Goal: Task Accomplishment & Management: Manage account settings

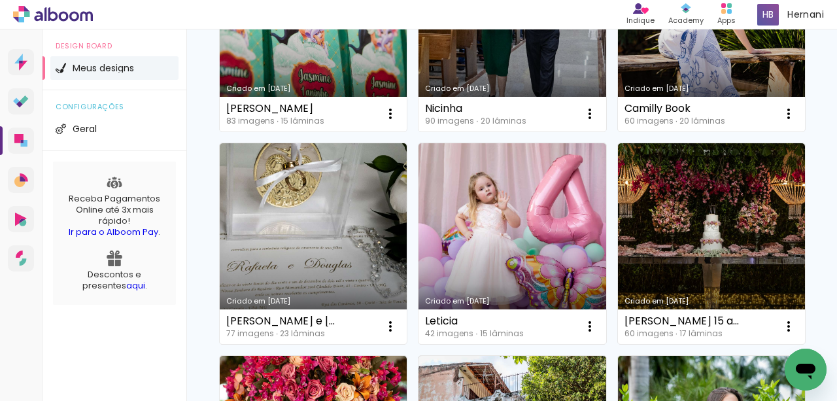
scroll to position [261, 0]
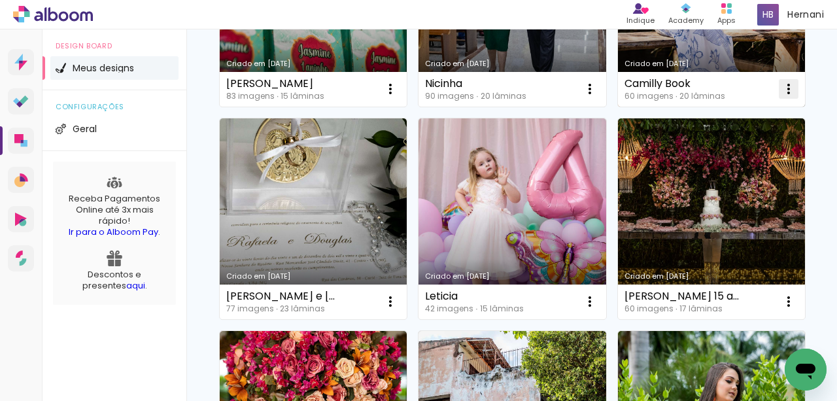
click at [780, 97] on iron-icon at bounding box center [788, 89] width 16 height 16
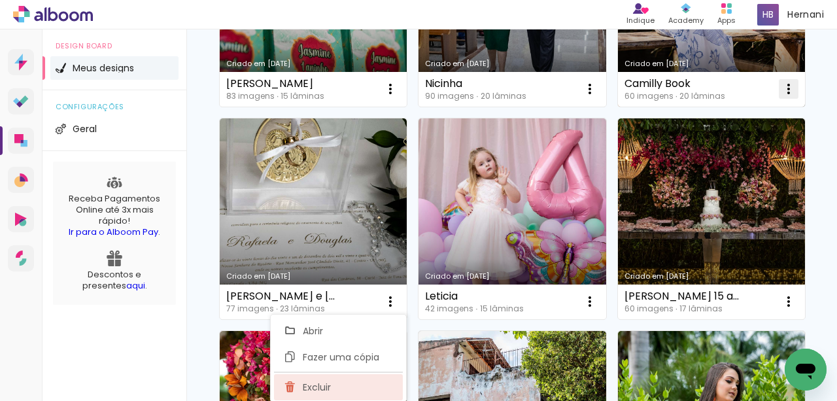
click at [356, 385] on paper-item "Excluir" at bounding box center [338, 387] width 129 height 26
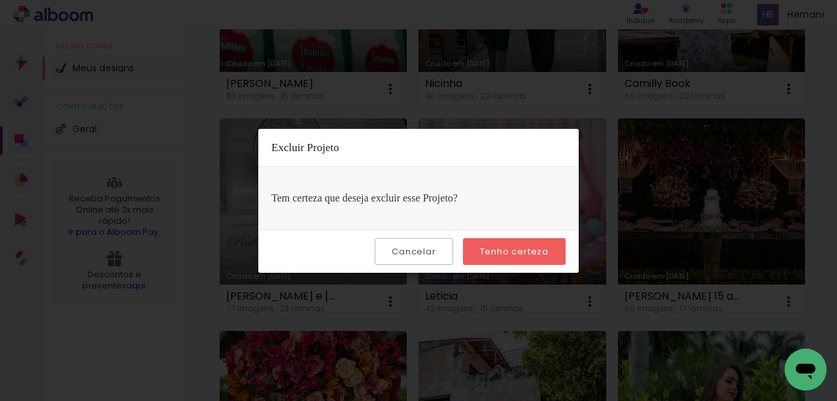
click at [0, 0] on slot "Tenho certeza" at bounding box center [0, 0] width 0 height 0
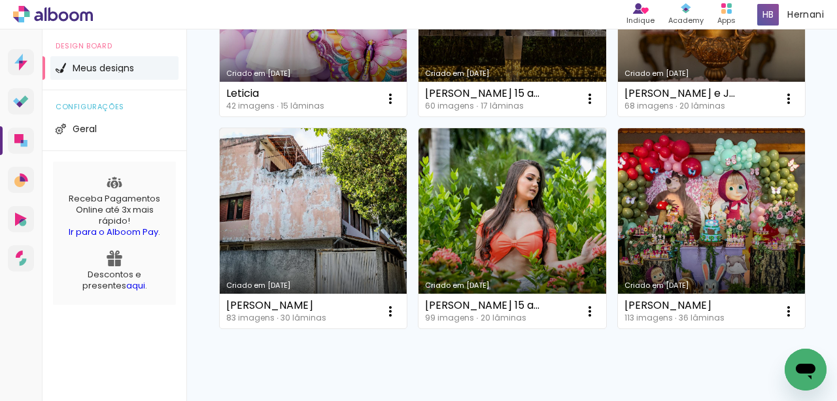
scroll to position [479, 0]
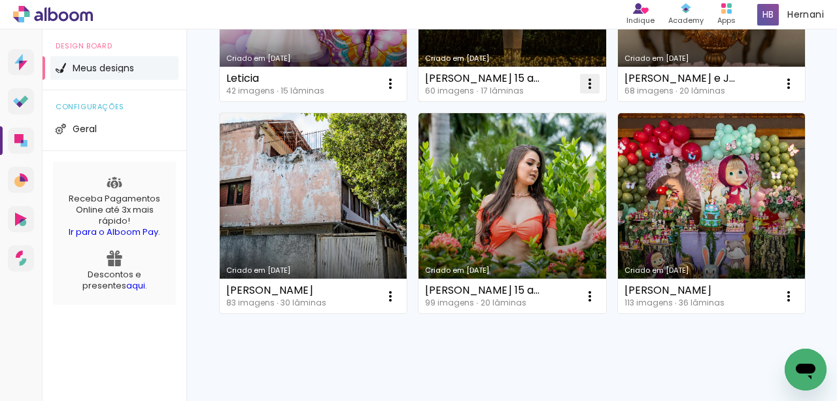
click at [582, 92] on iron-icon at bounding box center [590, 84] width 16 height 16
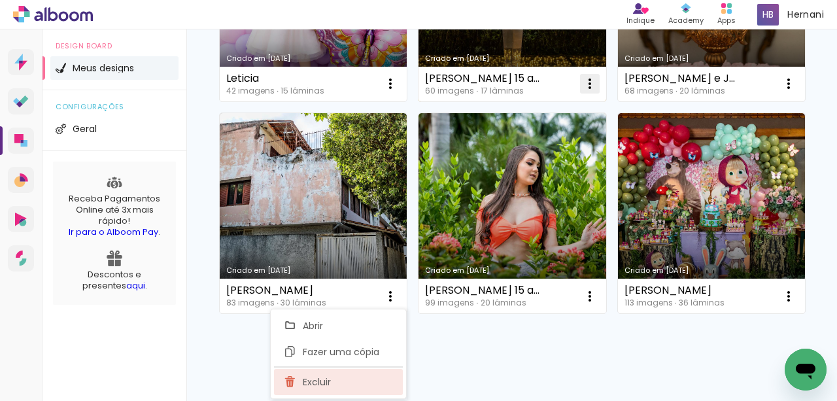
click at [359, 382] on paper-item "Excluir" at bounding box center [338, 382] width 129 height 26
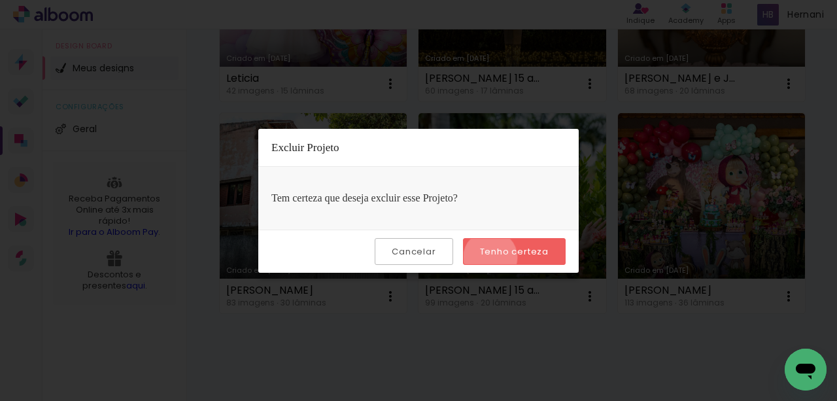
click at [492, 256] on paper-button "Tenho certeza" at bounding box center [514, 251] width 103 height 27
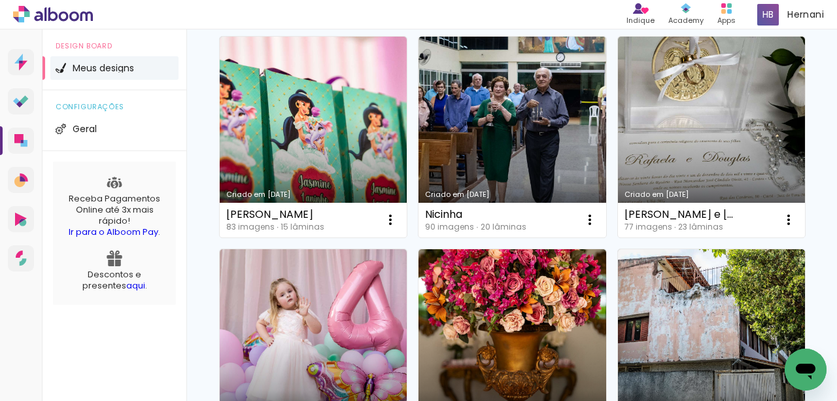
scroll to position [218, 0]
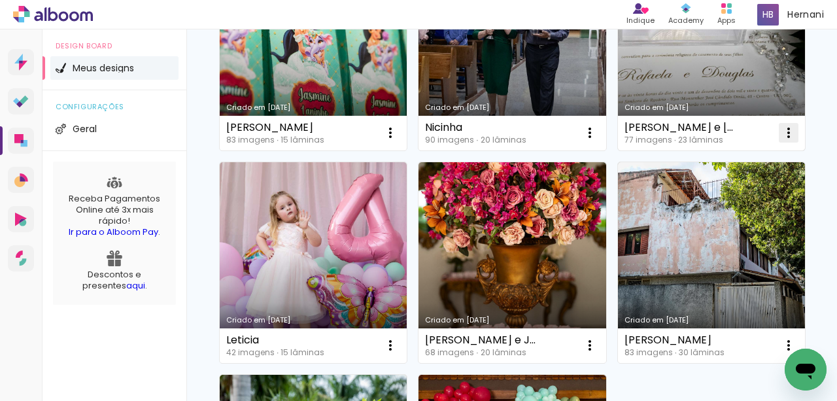
click at [780, 141] on iron-icon at bounding box center [788, 133] width 16 height 16
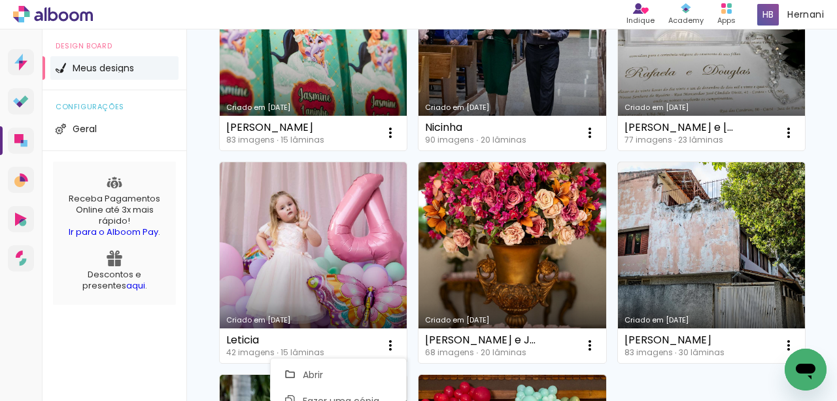
click at [709, 237] on div "Criado em [DATE] [PERSON_NAME] 83 imagens ∙ 15 lâminas Abrir Fazer uma cópia Ex…" at bounding box center [511, 261] width 597 height 637
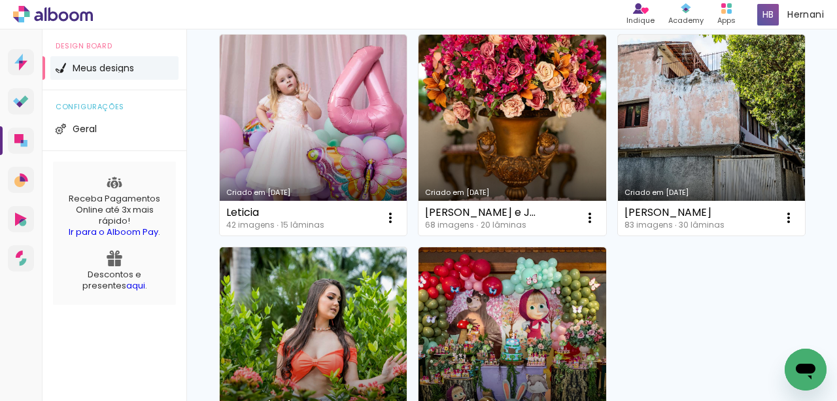
scroll to position [392, 0]
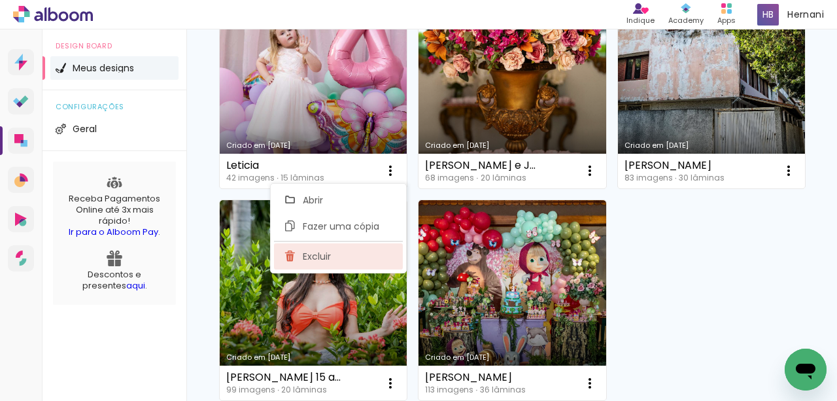
click at [344, 254] on paper-item "Excluir" at bounding box center [338, 256] width 129 height 26
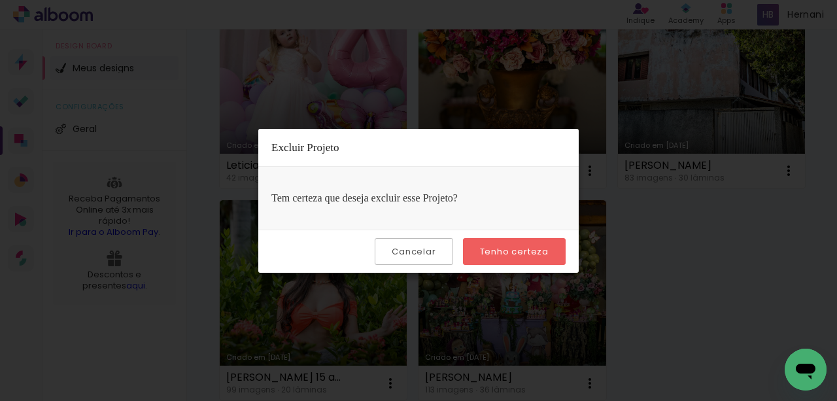
click at [558, 252] on paper-button "Tenho certeza" at bounding box center [514, 251] width 103 height 27
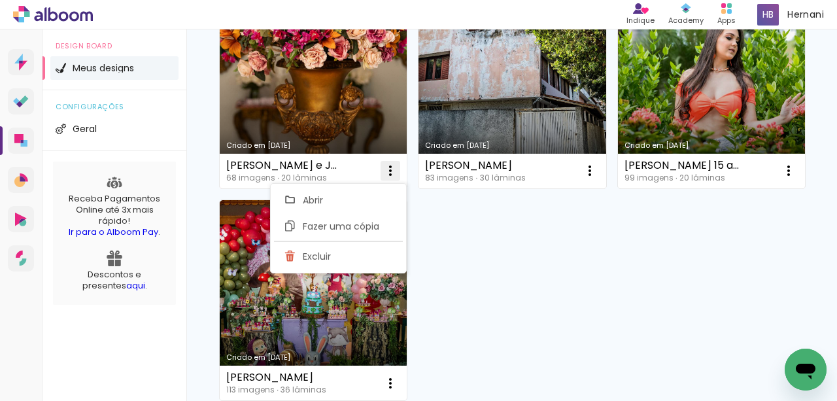
click at [398, 171] on iron-icon at bounding box center [390, 171] width 16 height 16
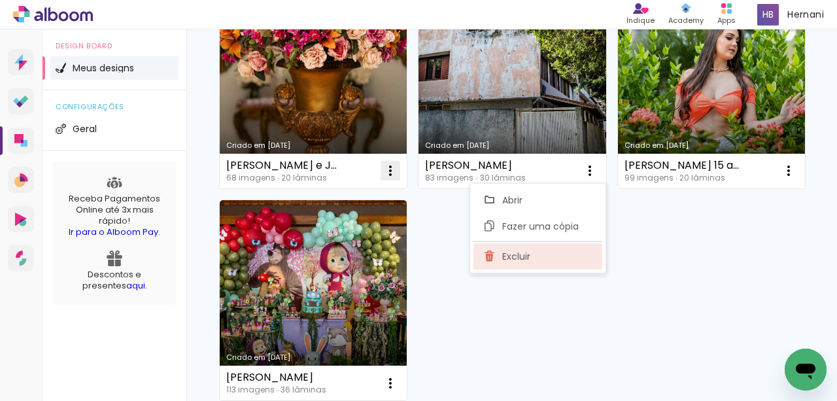
click at [533, 252] on paper-item "Excluir" at bounding box center [537, 256] width 129 height 26
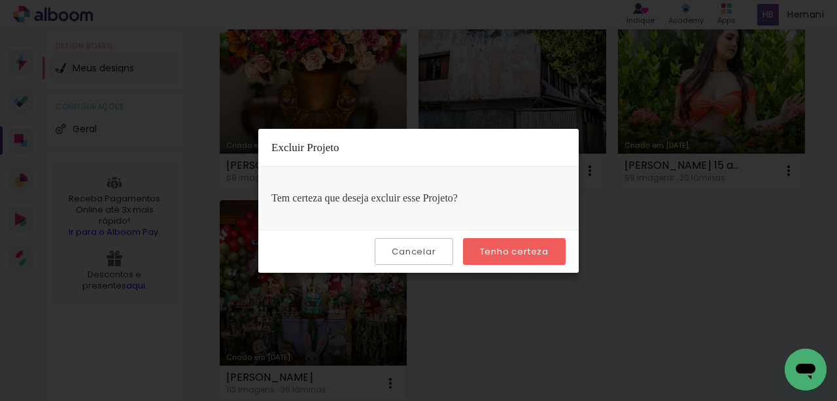
click at [0, 0] on slot "Tenho certeza" at bounding box center [0, 0] width 0 height 0
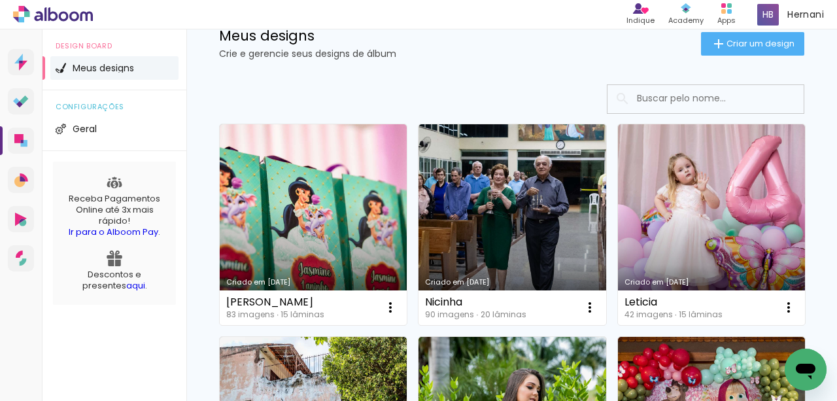
scroll to position [0, 0]
